Goal: Find specific fact: Find contact information

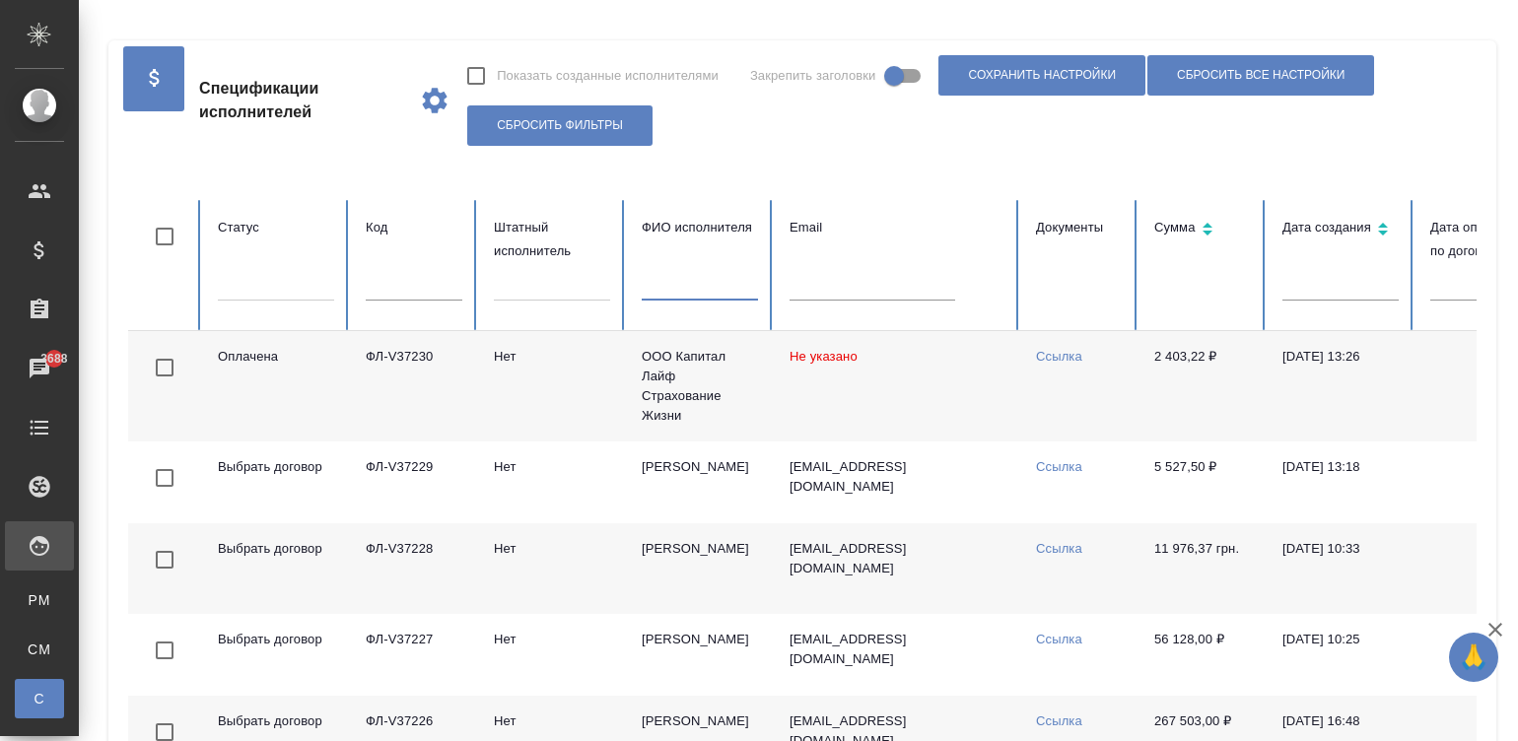
click at [699, 285] on input "text" at bounding box center [700, 287] width 116 height 28
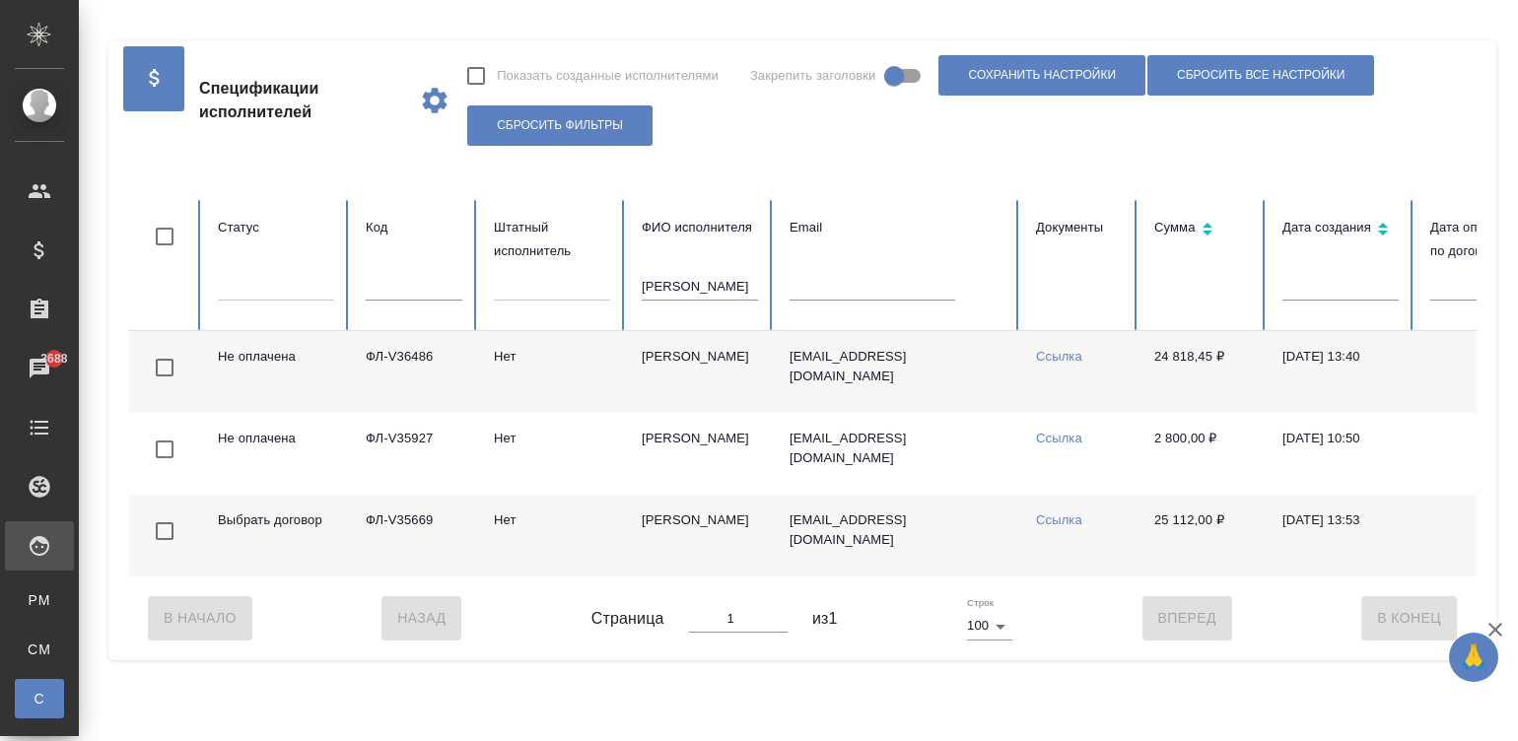
click at [1212, 365] on td "24 818,45 ₽" at bounding box center [1202, 372] width 128 height 82
copy td "24 818,45"
click at [931, 387] on td "[EMAIL_ADDRESS][DOMAIN_NAME]" at bounding box center [897, 372] width 246 height 82
click at [719, 288] on input "симонян" at bounding box center [700, 287] width 116 height 28
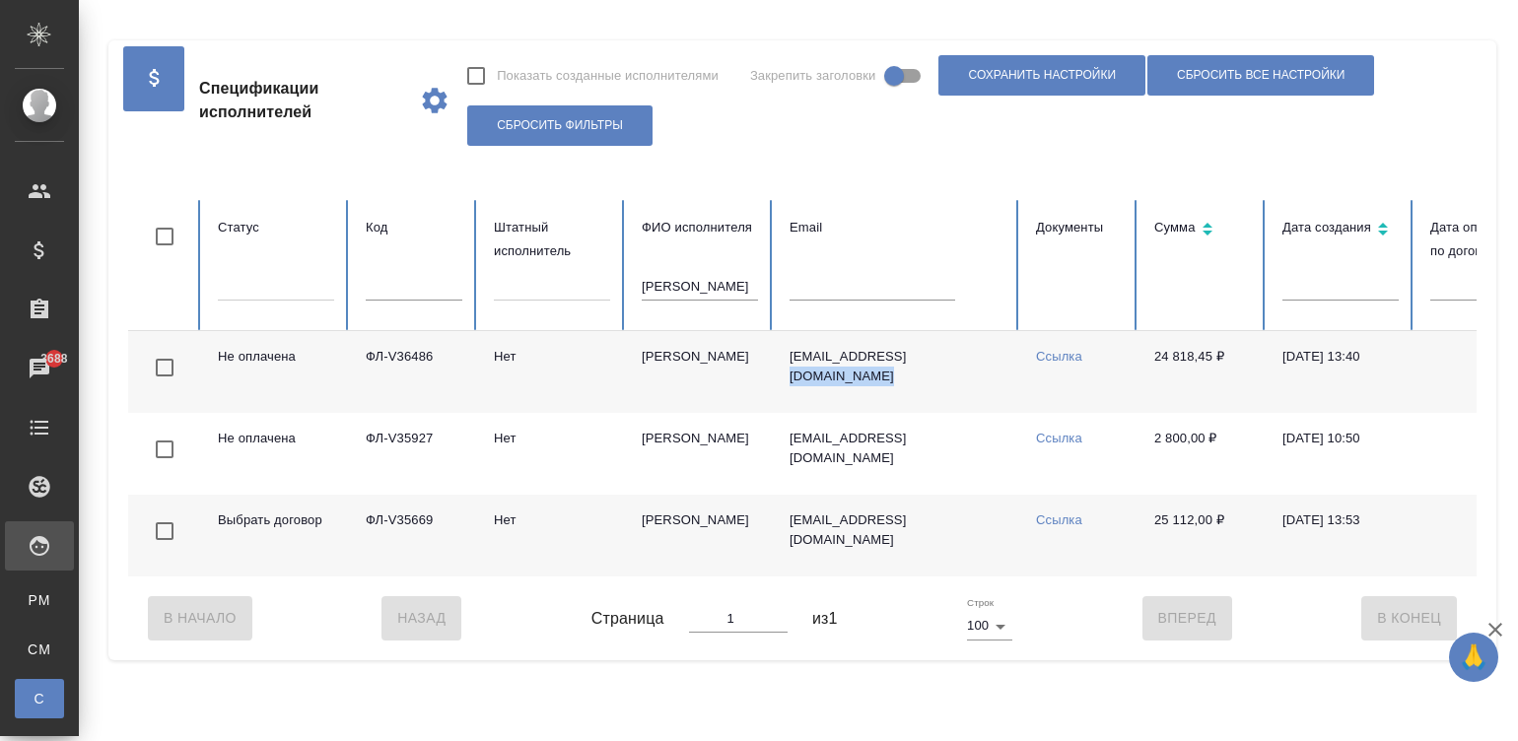
click at [719, 288] on input "симонян" at bounding box center [700, 287] width 116 height 28
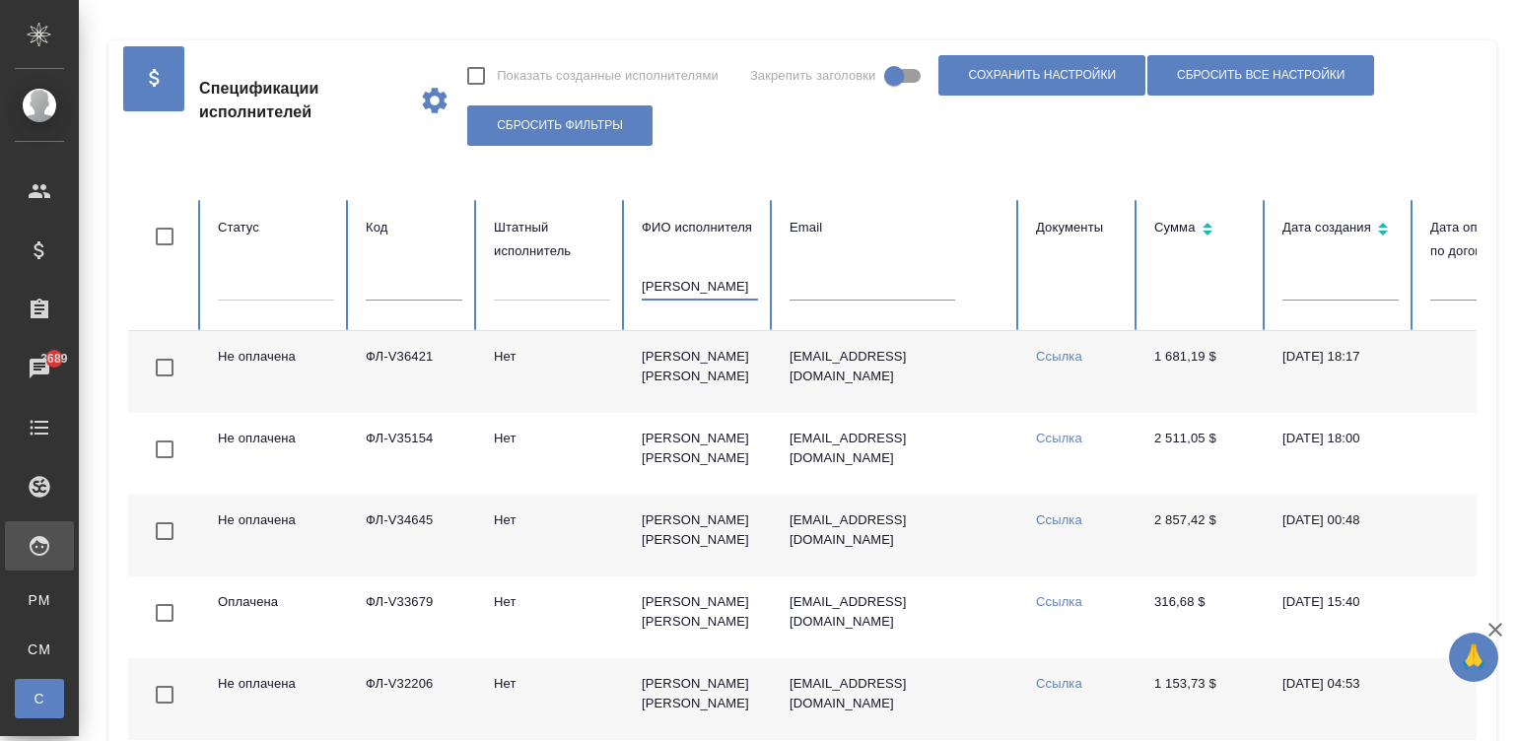
type input "rivas"
click at [1086, 386] on td "Ссылка" at bounding box center [1079, 372] width 118 height 82
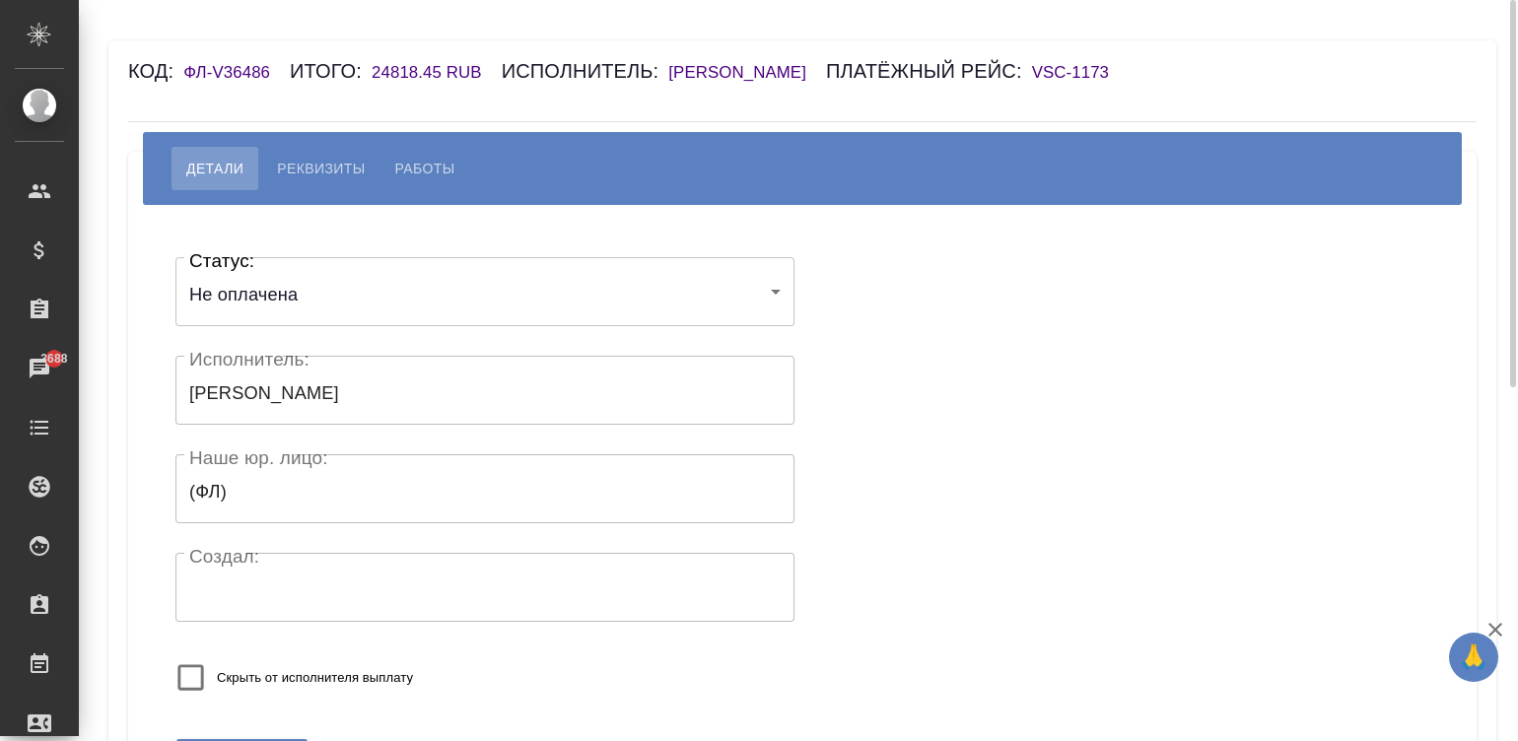
click at [323, 169] on span "Реквизиты" at bounding box center [321, 169] width 88 height 24
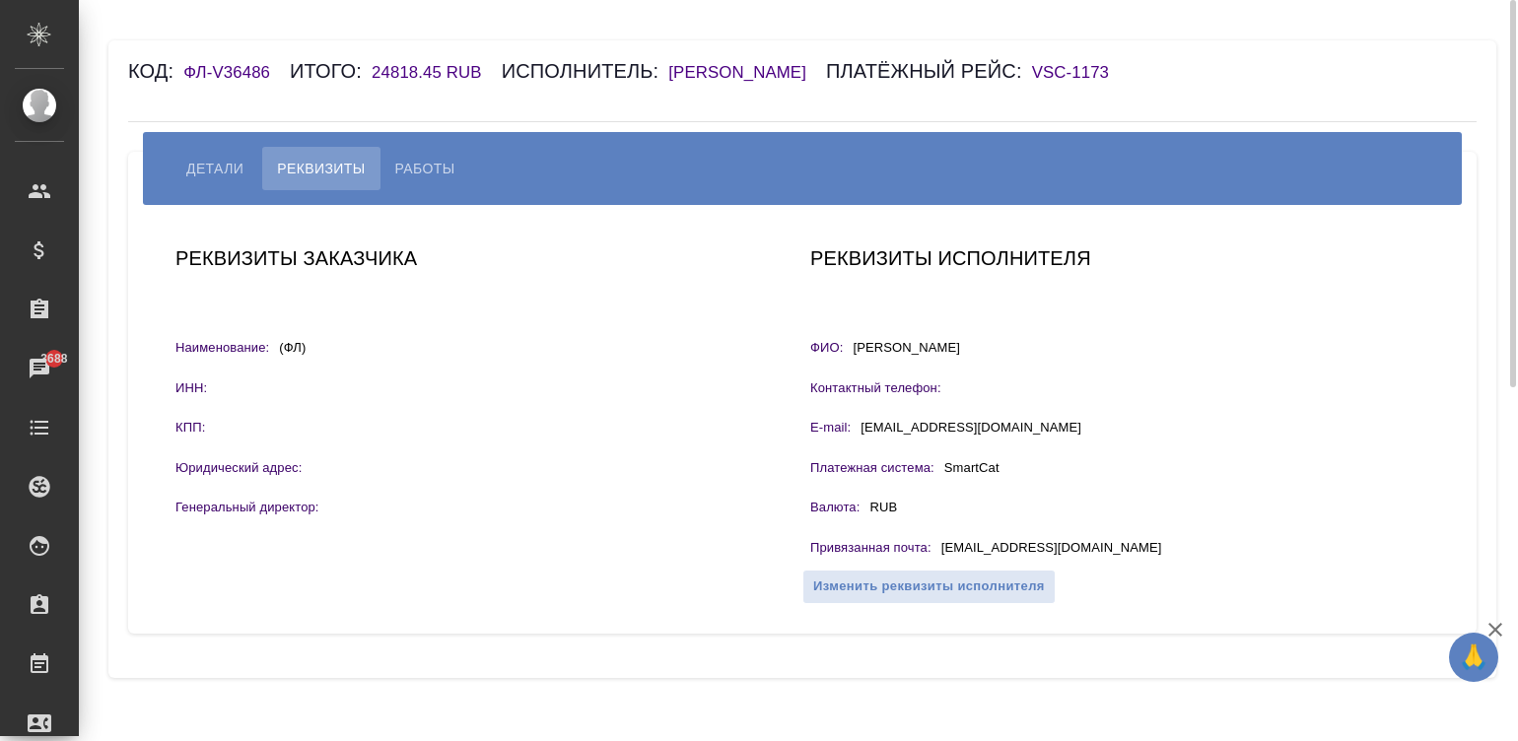
click at [1213, 494] on div "Реквизиты исполнителя ФИО: Симонян Анжелика Контактный телефон: E-mail: likachs…" at bounding box center [1119, 420] width 635 height 370
click at [737, 74] on h6 "Симонян Анжелика" at bounding box center [747, 72] width 158 height 19
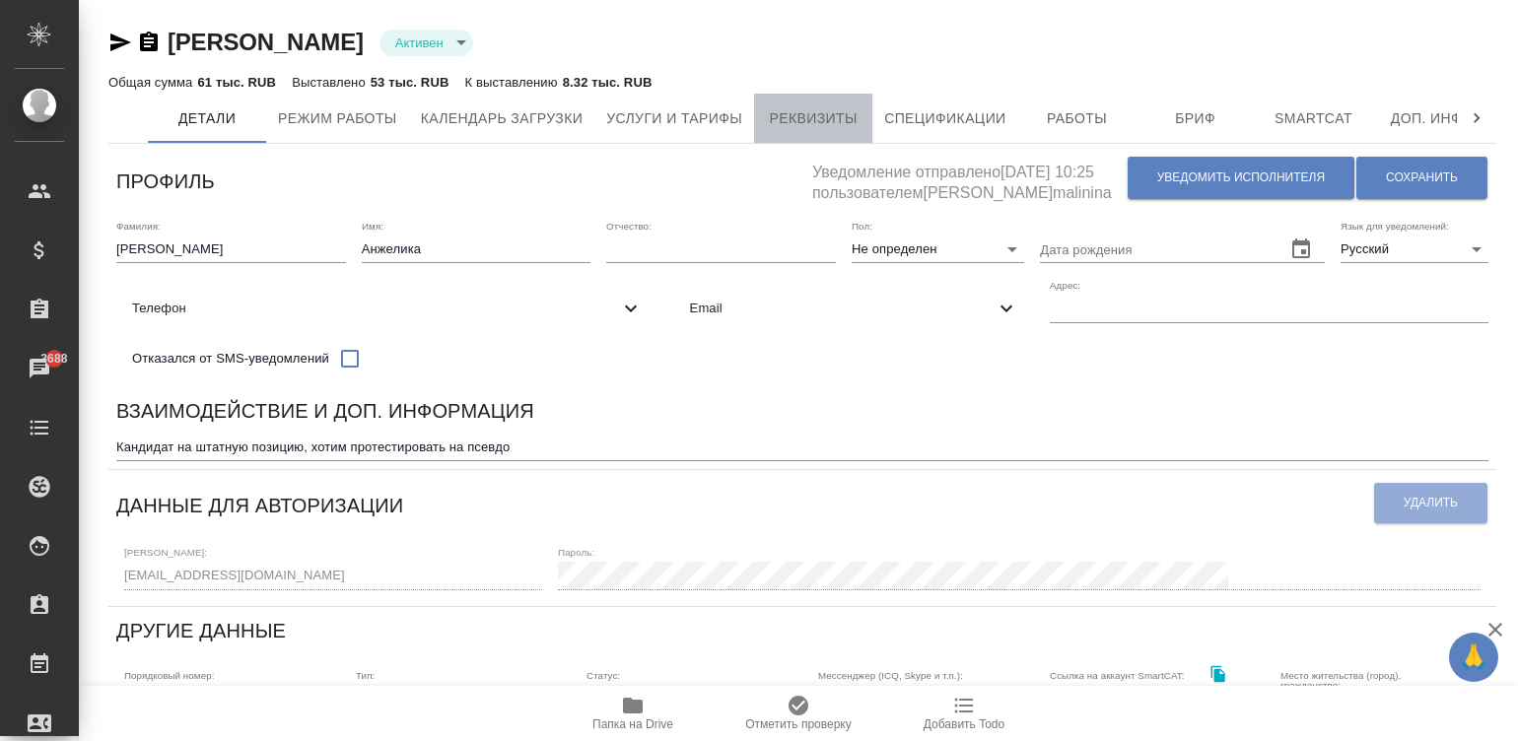
click at [813, 116] on span "Реквизиты" at bounding box center [813, 118] width 95 height 25
select select "10"
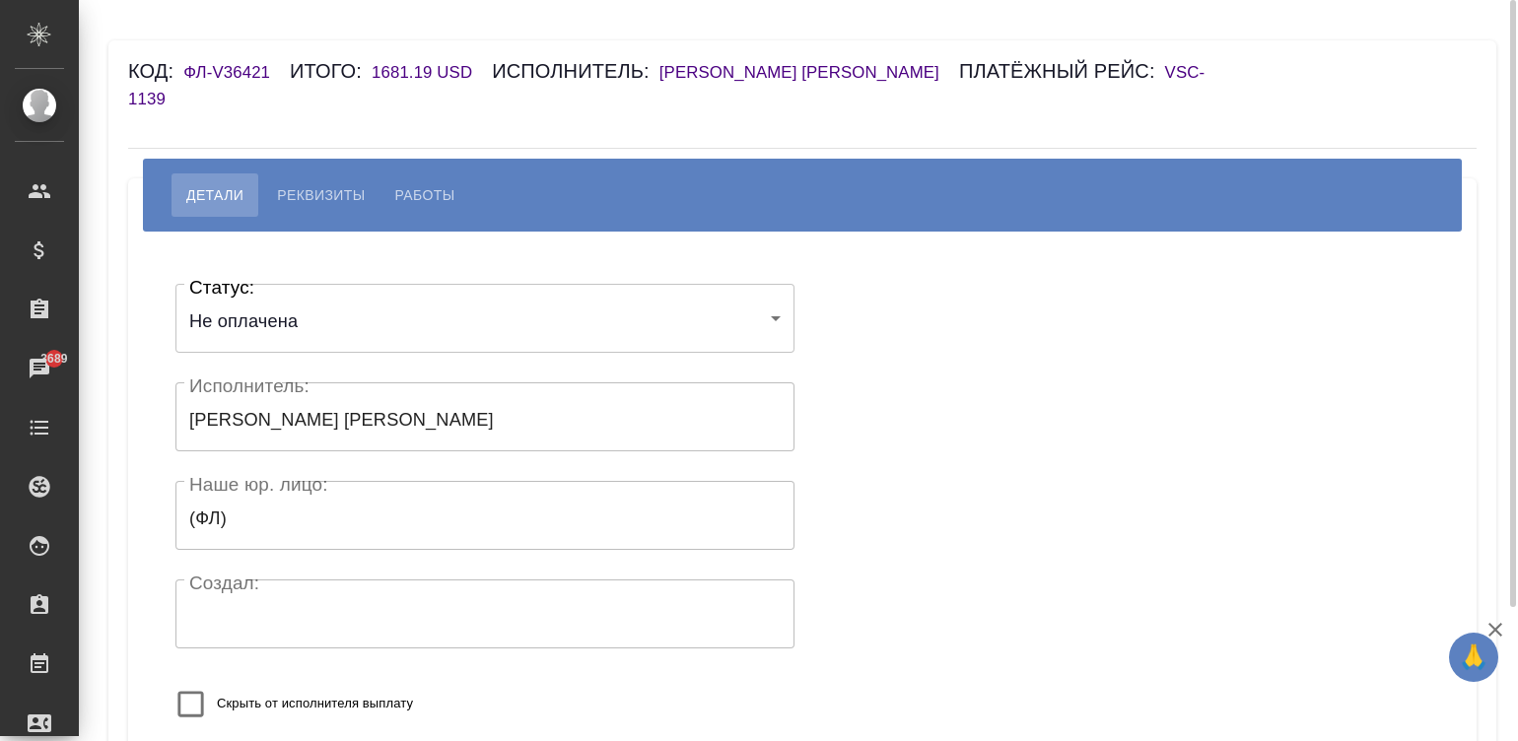
click at [305, 183] on span "Реквизиты" at bounding box center [321, 195] width 88 height 24
click at [765, 202] on div "[PERSON_NAME] Работы" at bounding box center [802, 195] width 1319 height 73
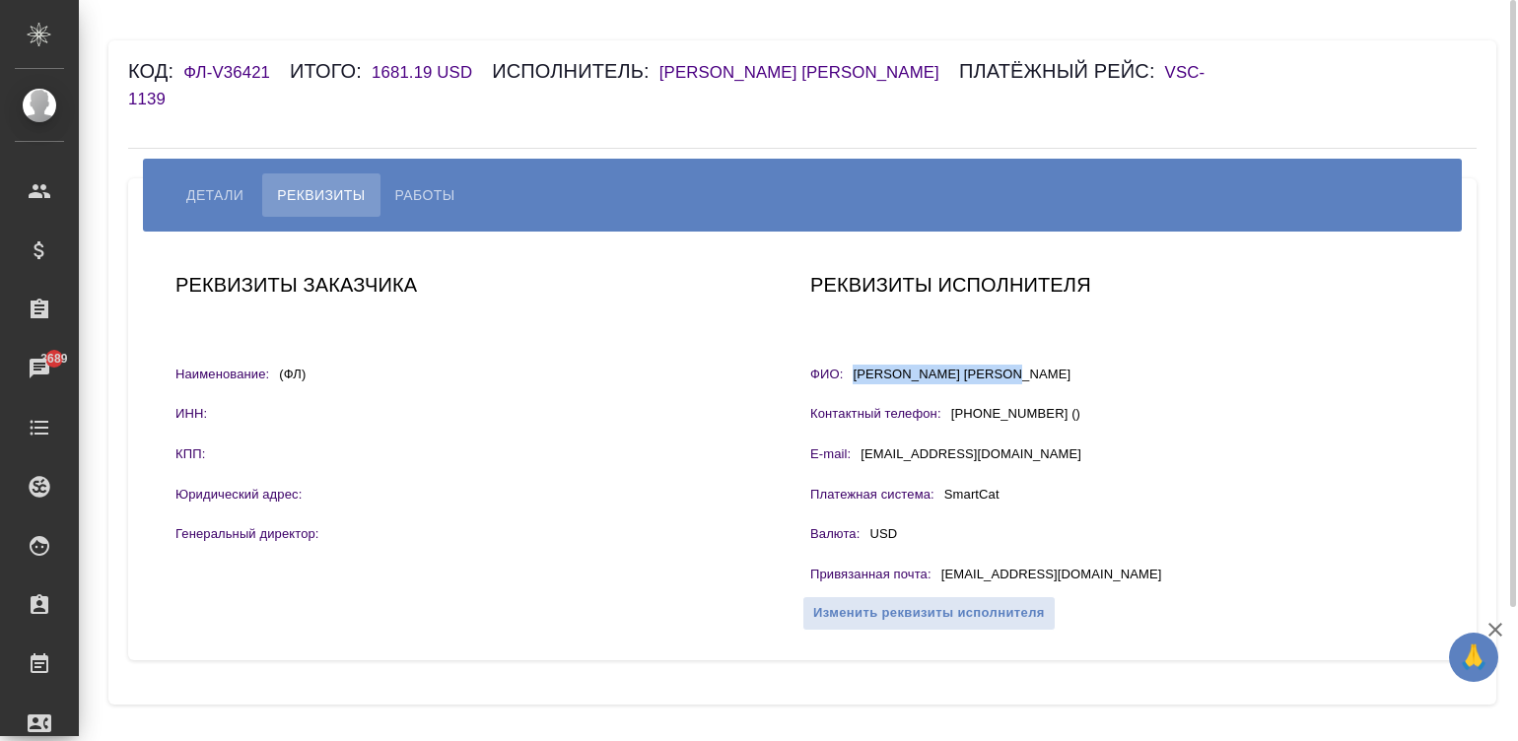
drag, startPoint x: 1025, startPoint y: 348, endPoint x: 847, endPoint y: 344, distance: 178.4
click at [847, 365] on div "ФИО: [PERSON_NAME] [PERSON_NAME]" at bounding box center [1119, 377] width 619 height 25
copy p "[PERSON_NAME] [PERSON_NAME]"
click at [954, 565] on div "Привязанная почта : [EMAIL_ADDRESS][DOMAIN_NAME]" at bounding box center [1119, 577] width 619 height 25
click at [1111, 565] on div "Привязанная почта : [EMAIL_ADDRESS][DOMAIN_NAME]" at bounding box center [1119, 577] width 619 height 25
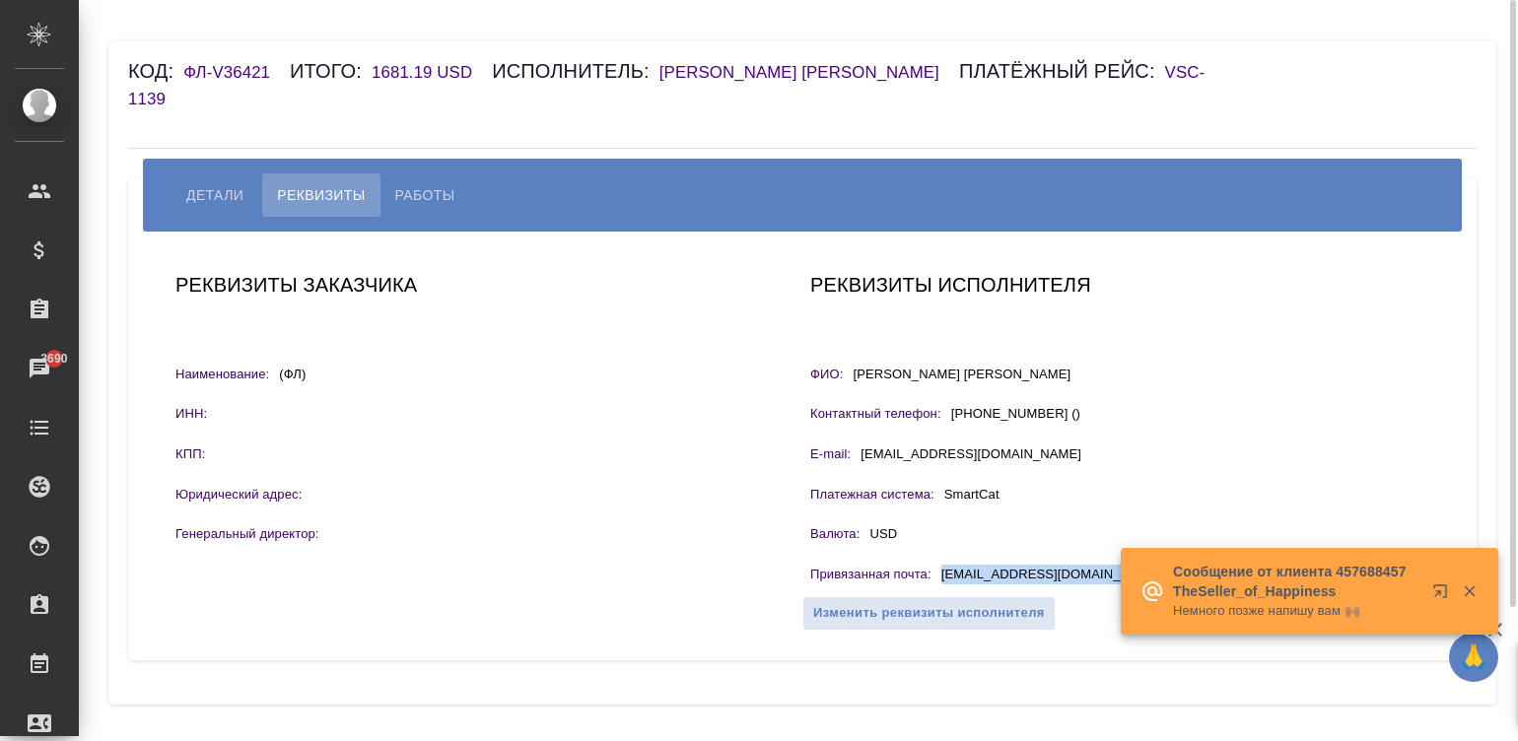
drag, startPoint x: 1090, startPoint y: 542, endPoint x: 939, endPoint y: 546, distance: 150.8
click at [939, 565] on div "Привязанная почта : [EMAIL_ADDRESS][DOMAIN_NAME]" at bounding box center [1119, 577] width 619 height 25
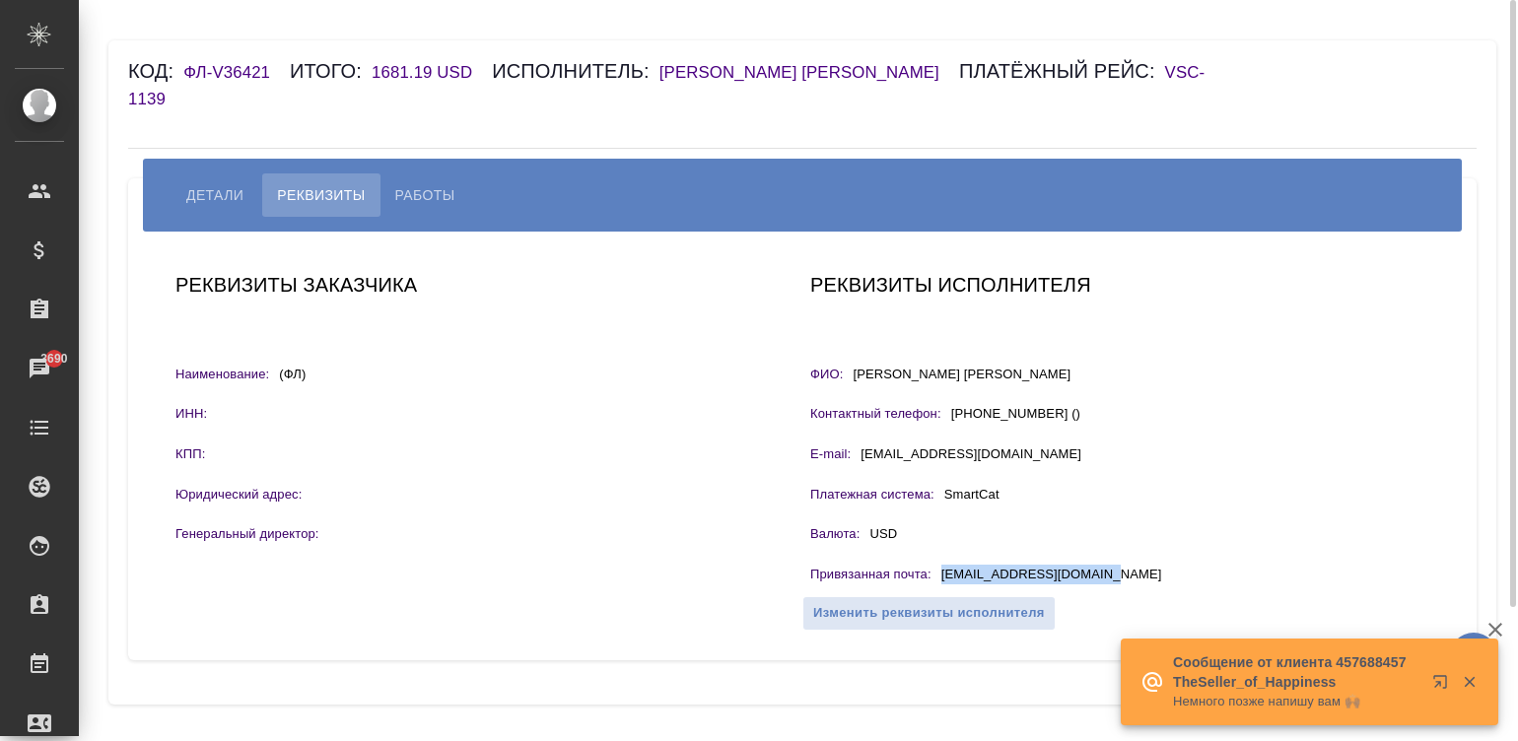
copy p "[EMAIL_ADDRESS][DOMAIN_NAME]"
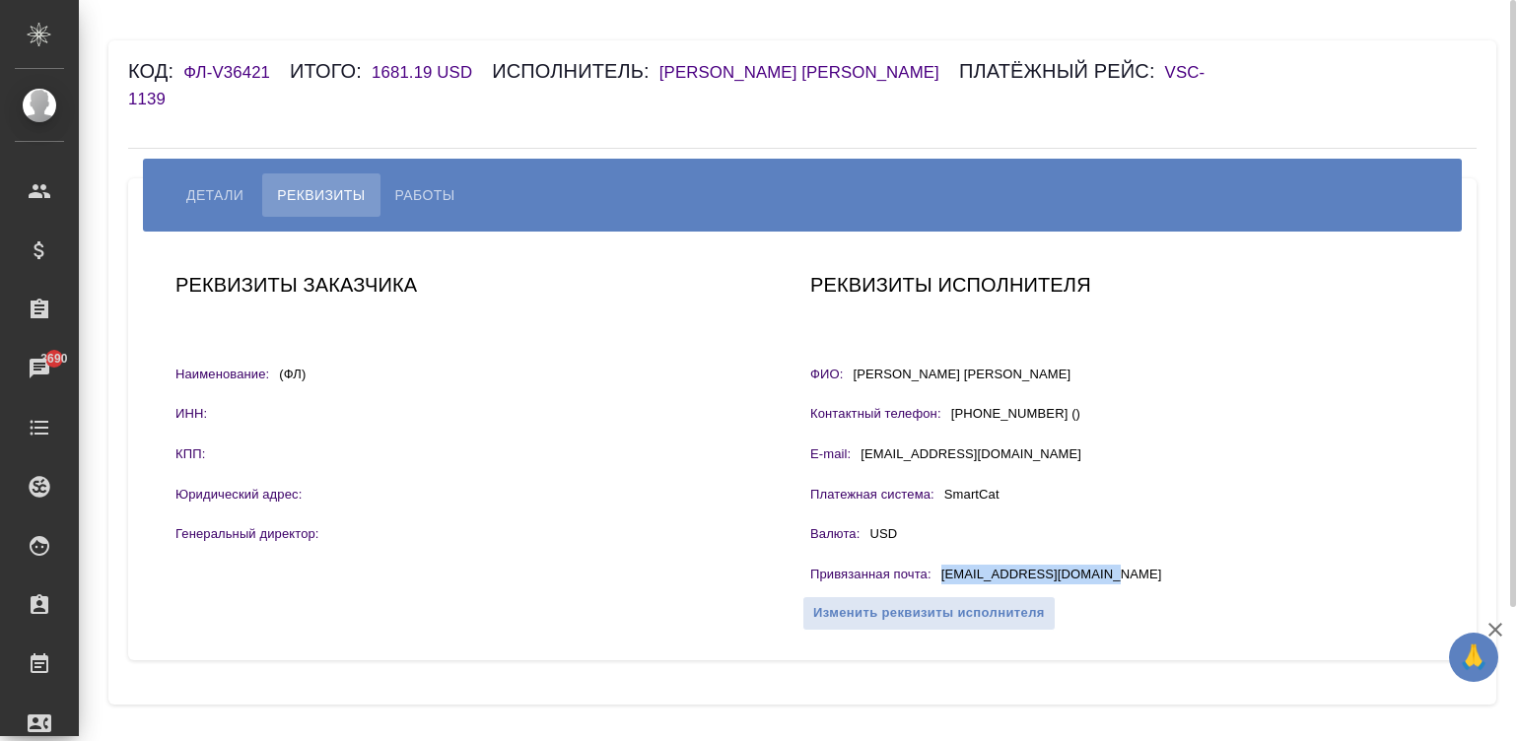
click at [424, 183] on span "Работы" at bounding box center [425, 195] width 60 height 24
select select "10"
